Goal: Check status: Check status

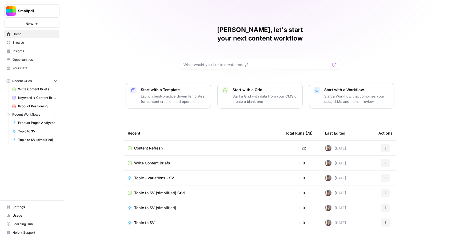
scroll to position [6, 0]
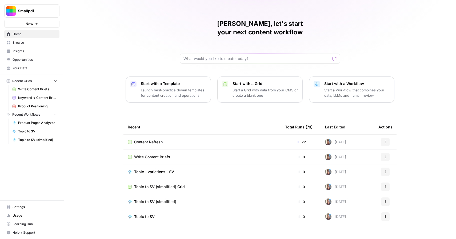
click at [157, 140] on span "Content Refresh" at bounding box center [148, 142] width 29 height 5
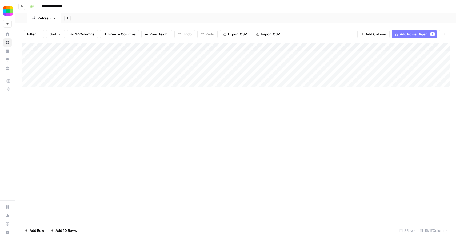
click at [22, 3] on button "Go back" at bounding box center [21, 6] width 7 height 7
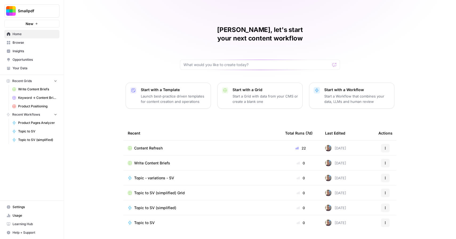
click at [20, 214] on span "Usage" at bounding box center [35, 216] width 45 height 5
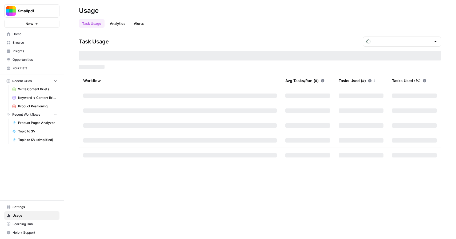
type input "October Tasks"
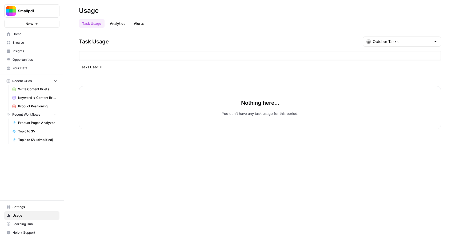
click at [122, 23] on link "Analytics" at bounding box center [118, 23] width 22 height 9
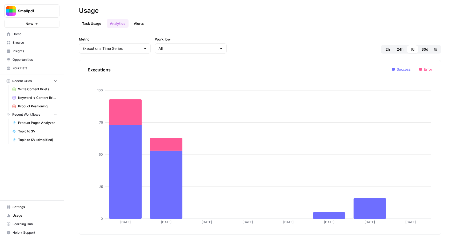
click at [96, 24] on link "Task Usage" at bounding box center [92, 23] width 26 height 9
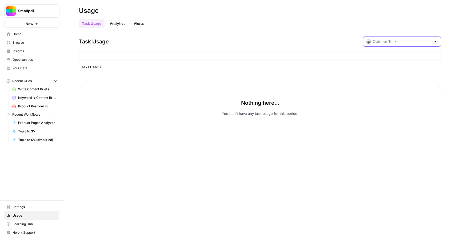
click at [404, 43] on input "text" at bounding box center [402, 41] width 58 height 5
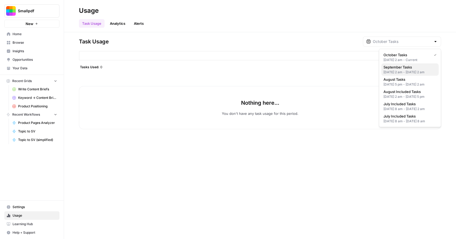
click at [402, 65] on span "September Tasks" at bounding box center [409, 67] width 51 height 5
type input "September Tasks"
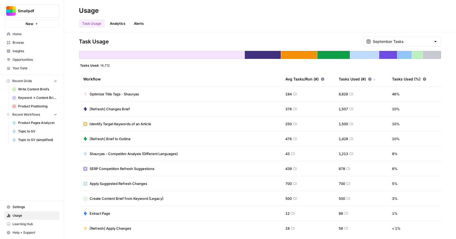
click at [39, 31] on link "Home" at bounding box center [31, 34] width 55 height 9
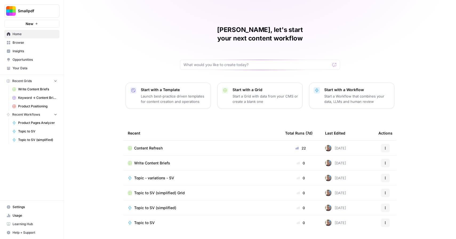
click at [157, 146] on span "Content Refresh" at bounding box center [148, 148] width 29 height 5
